Goal: Browse casually: Explore the website without a specific task or goal

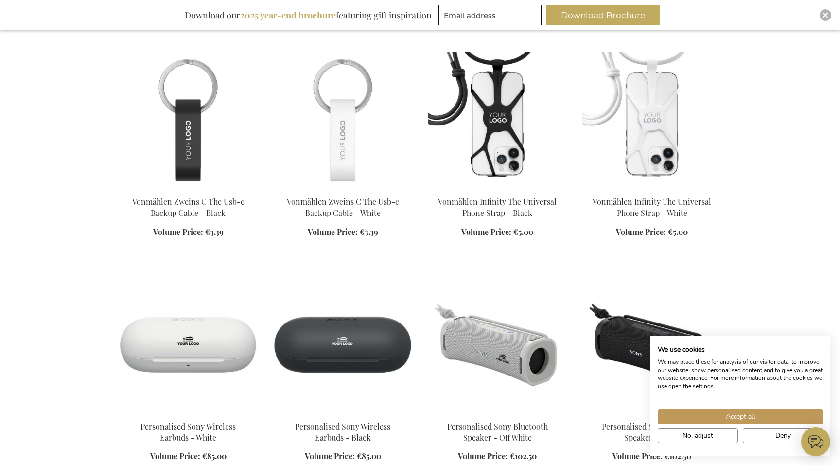
scroll to position [820, 0]
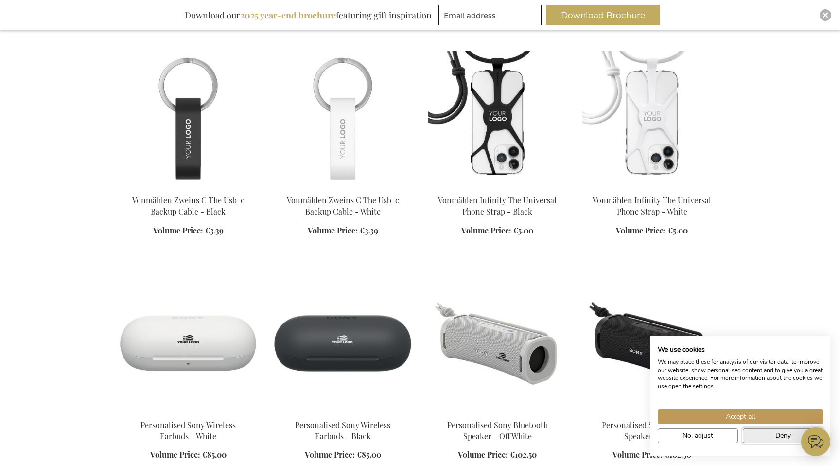
click at [756, 433] on button "Deny" at bounding box center [783, 435] width 80 height 15
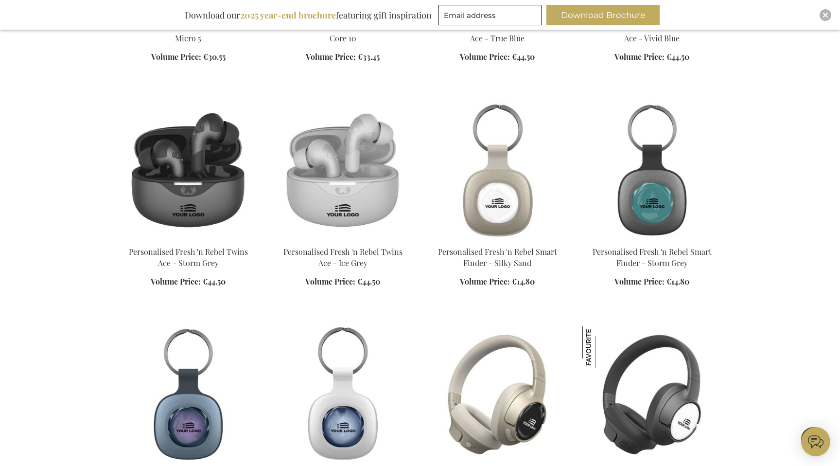
scroll to position [1466, 0]
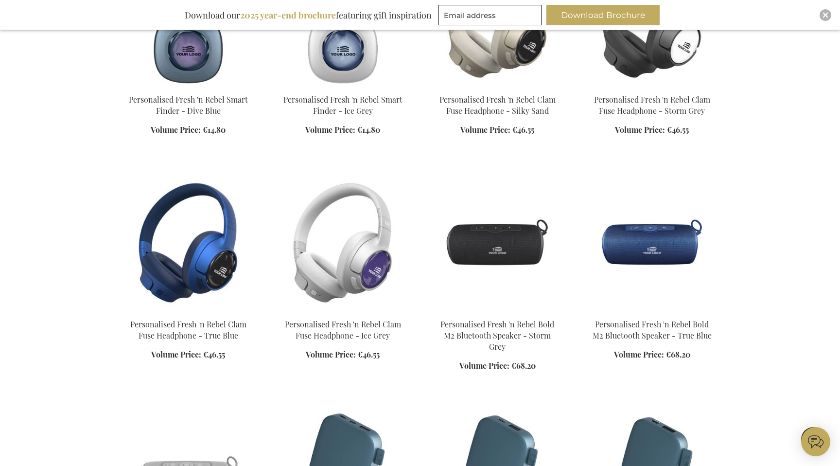
scroll to position [1820, 0]
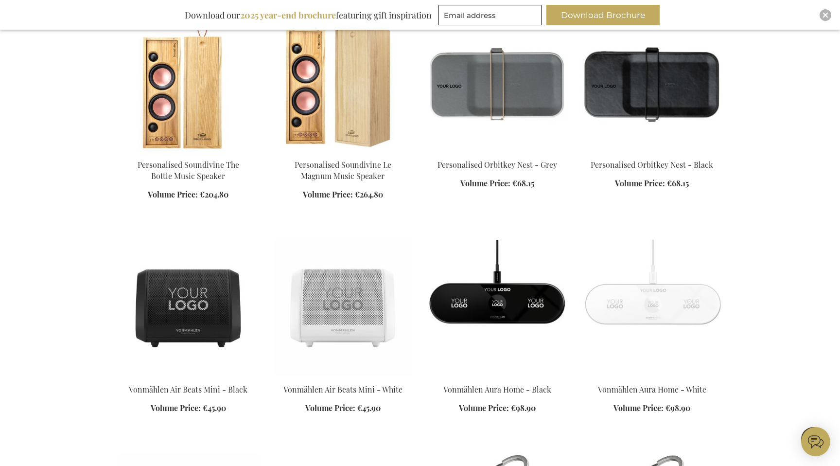
scroll to position [2662, 0]
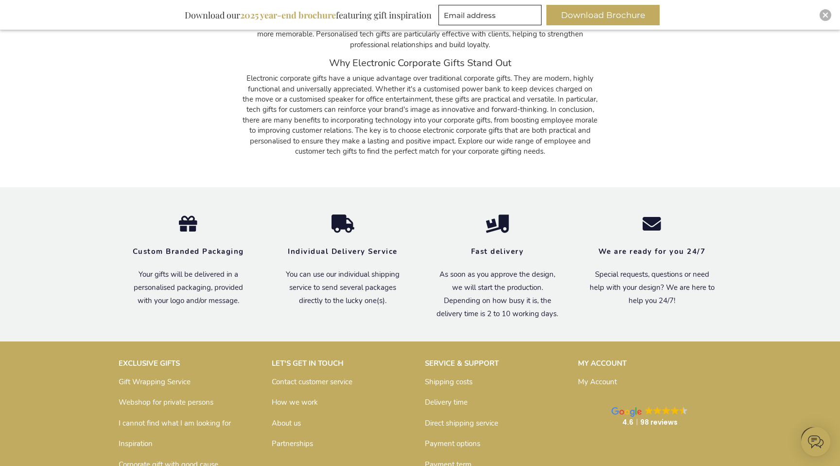
scroll to position [4044, 0]
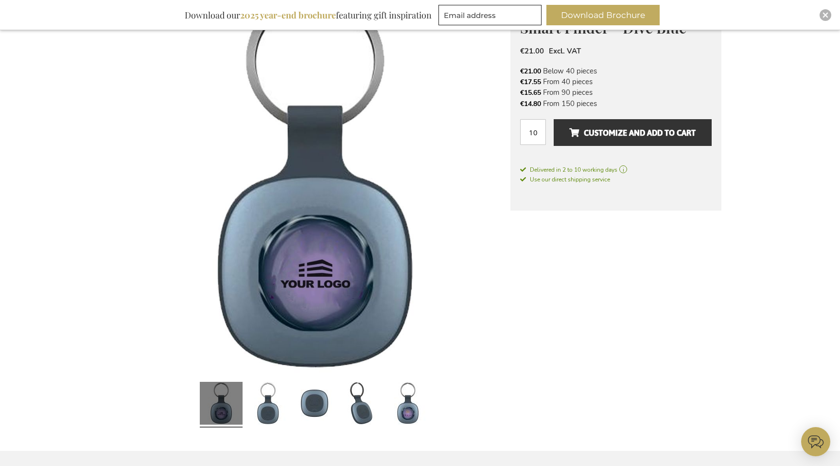
scroll to position [181, 0]
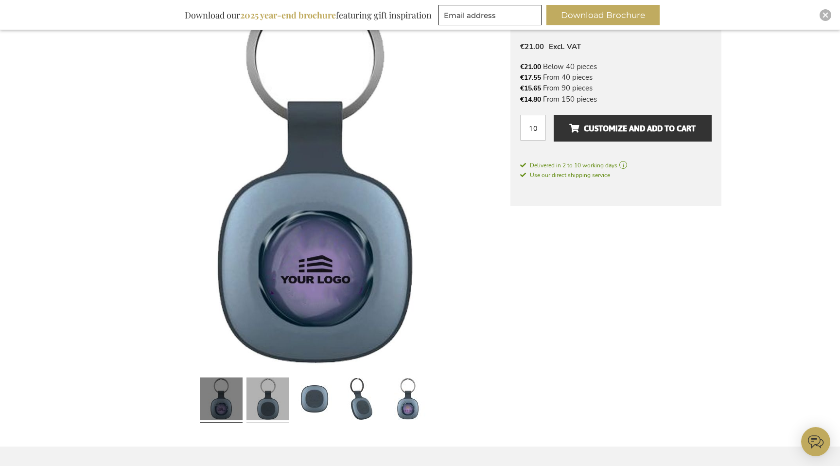
click at [272, 401] on link at bounding box center [267, 399] width 43 height 53
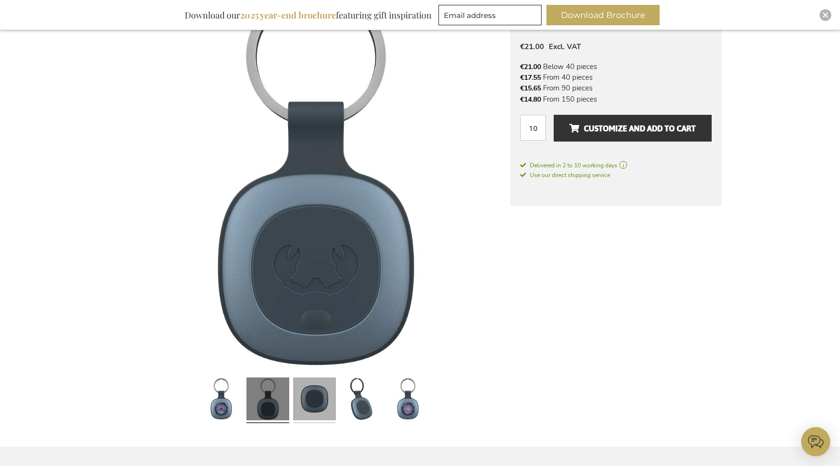
click at [305, 400] on link at bounding box center [314, 399] width 43 height 53
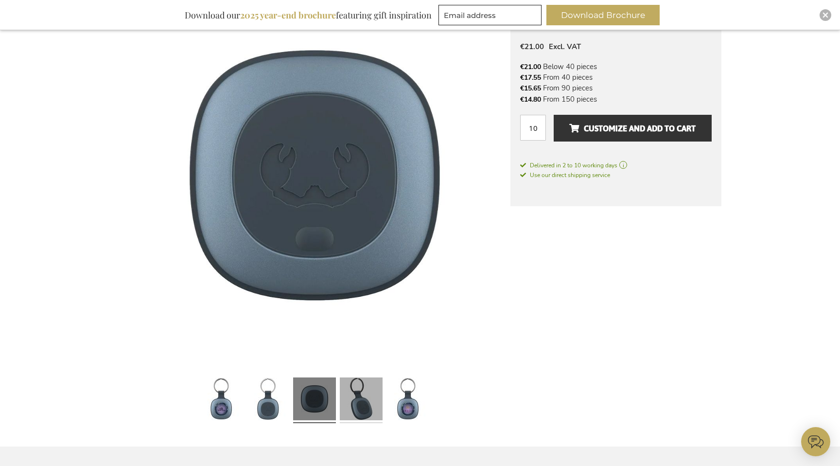
click at [349, 401] on link at bounding box center [361, 399] width 43 height 53
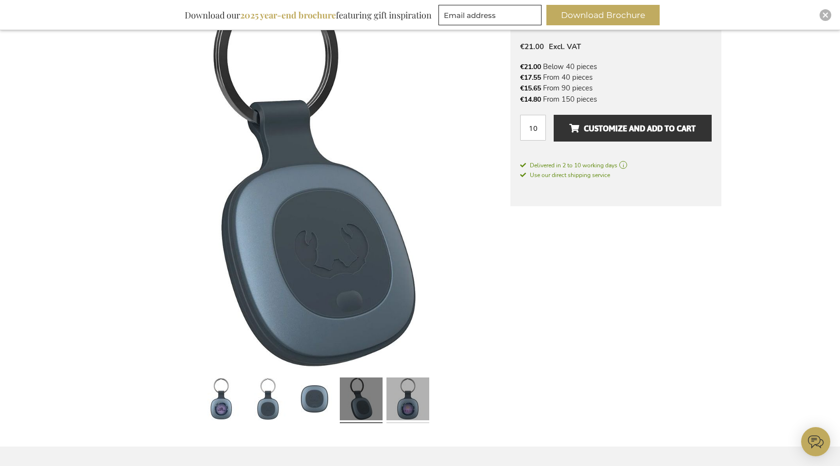
click at [396, 402] on link at bounding box center [407, 399] width 43 height 53
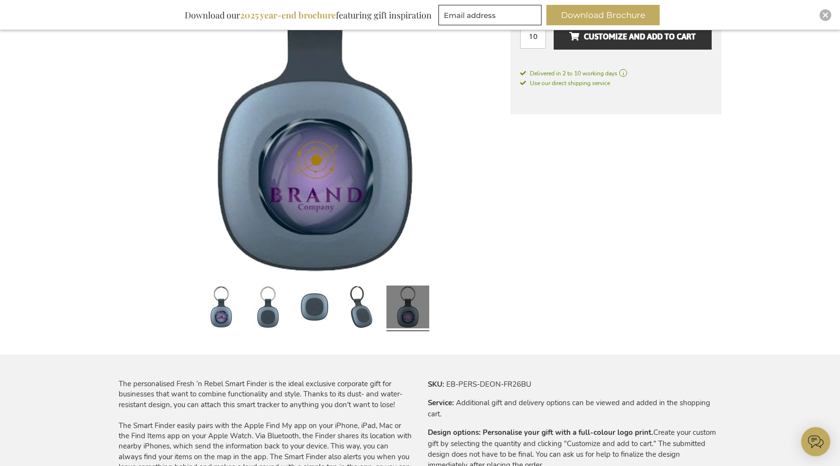
scroll to position [268, 0]
